Goal: Use online tool/utility

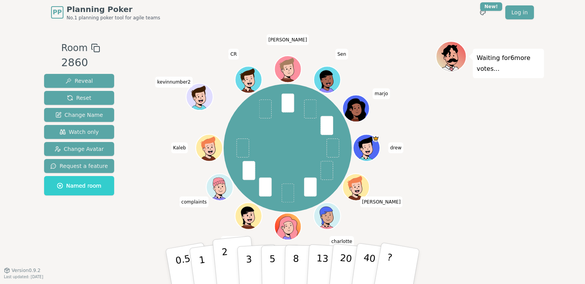
click at [232, 260] on button "2" at bounding box center [234, 267] width 44 height 62
click at [186, 182] on div "drew kevin x charlotte dolly parton (you) jobloglog complaints Kaleb kevinnumbe…" at bounding box center [288, 148] width 296 height 186
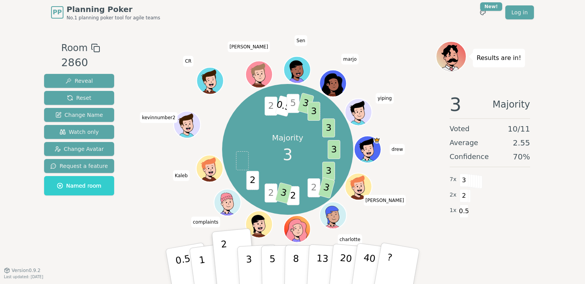
drag, startPoint x: 254, startPoint y: 272, endPoint x: 284, endPoint y: 169, distance: 107.1
click at [284, 169] on div "Room 2860 Reveal Reset Change Name Watch only Change Avatar Request a feature N…" at bounding box center [292, 147] width 503 height 213
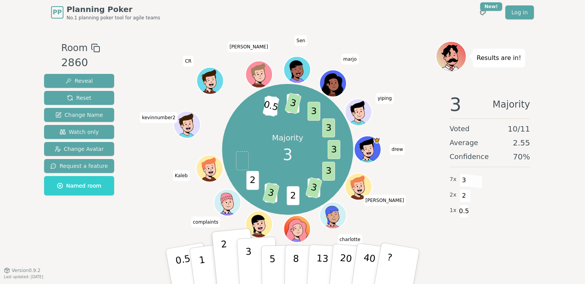
click at [249, 281] on p "3" at bounding box center [249, 267] width 9 height 42
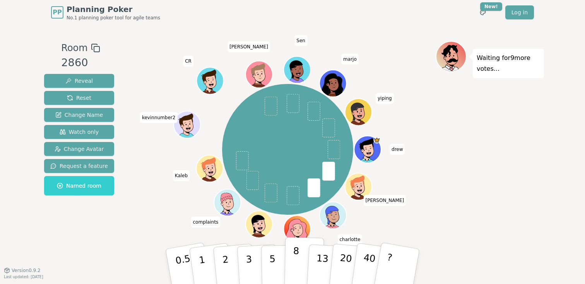
click at [297, 283] on p "8" at bounding box center [295, 266] width 7 height 42
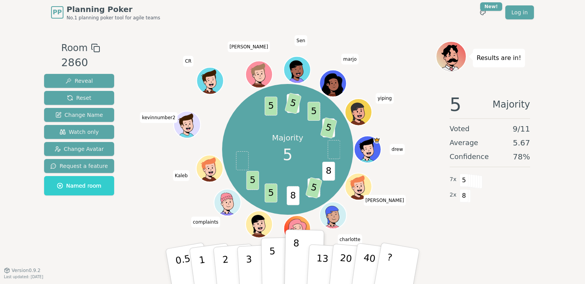
click at [275, 272] on p "5" at bounding box center [272, 267] width 7 height 42
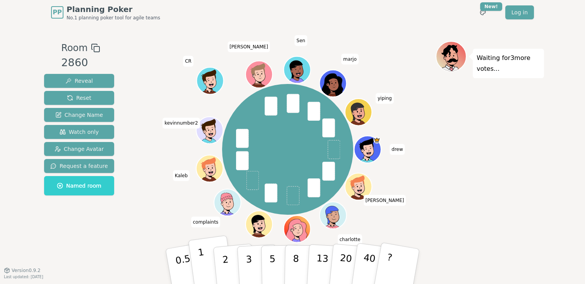
click at [205, 276] on button "1" at bounding box center [211, 266] width 46 height 63
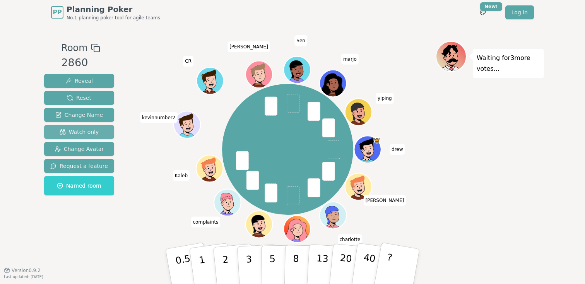
click at [104, 132] on button "Watch only" at bounding box center [79, 132] width 70 height 14
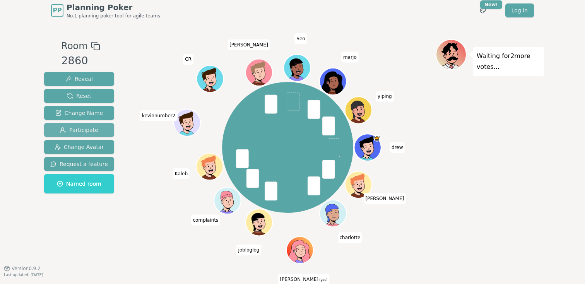
scroll to position [3, 0]
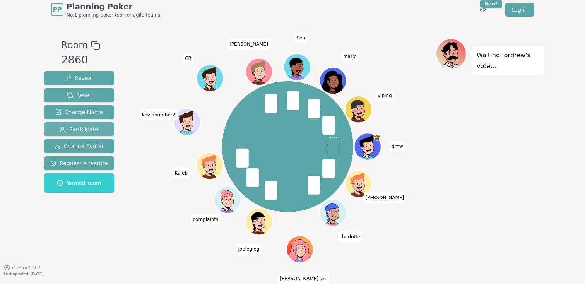
click at [98, 130] on button "Participate" at bounding box center [79, 129] width 70 height 14
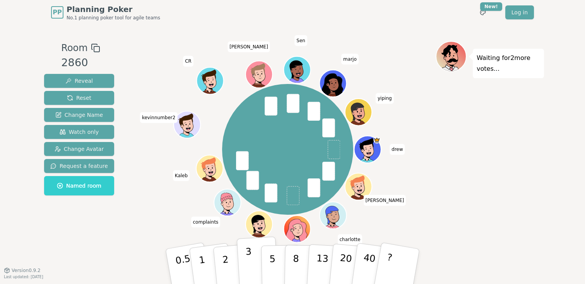
click at [249, 265] on p "3" at bounding box center [249, 267] width 9 height 42
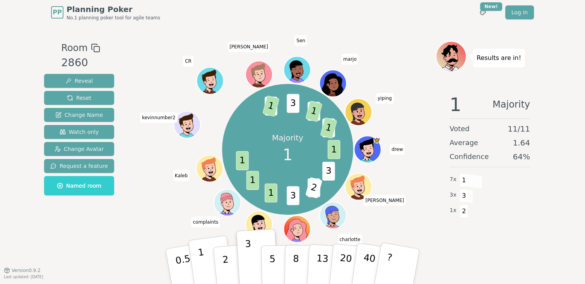
click at [209, 272] on button "1" at bounding box center [211, 266] width 46 height 63
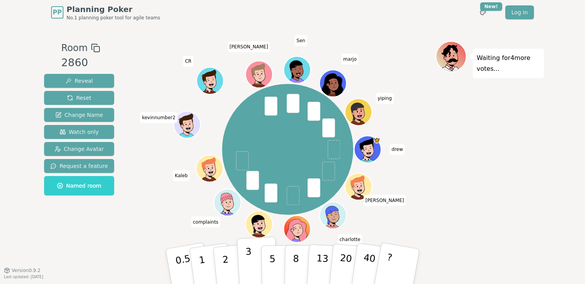
click at [244, 271] on button "3" at bounding box center [258, 266] width 42 height 60
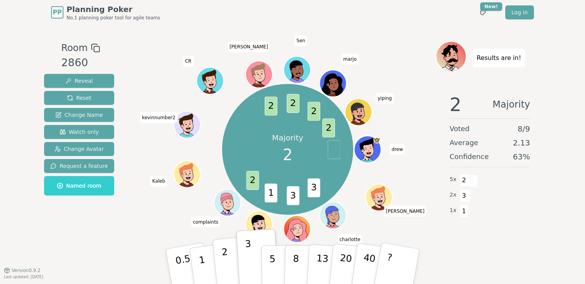
click at [229, 262] on button "2" at bounding box center [234, 267] width 44 height 62
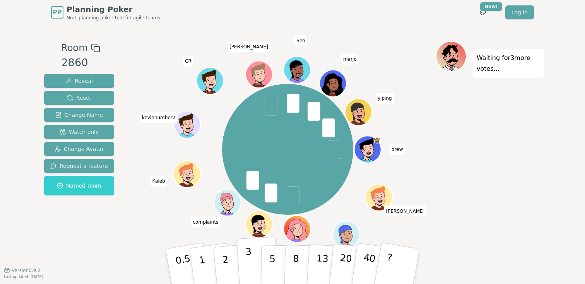
click at [255, 268] on button "3" at bounding box center [258, 266] width 42 height 60
